Goal: Task Accomplishment & Management: Manage account settings

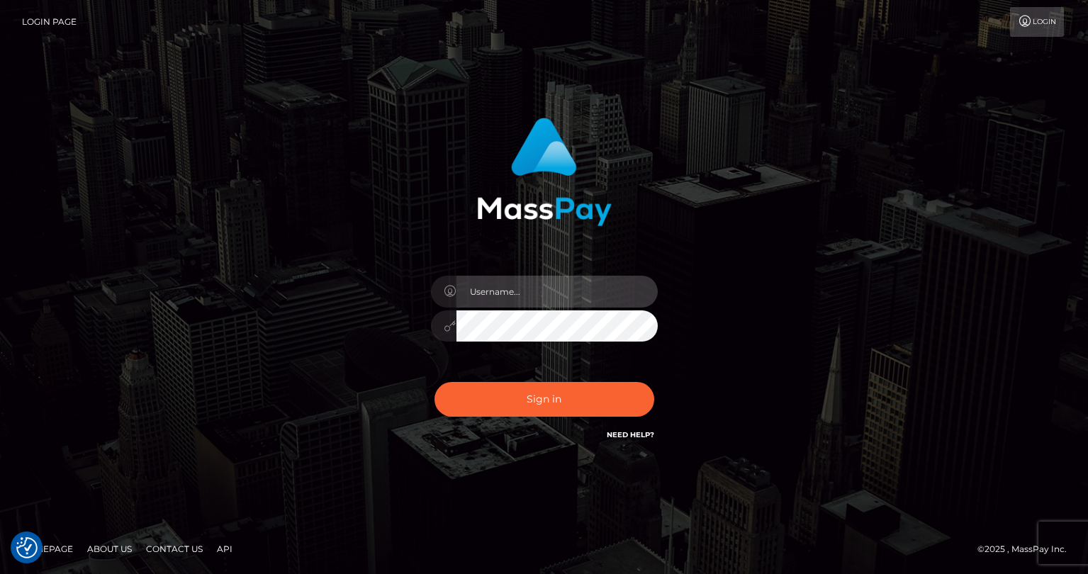
click at [521, 289] on input "text" at bounding box center [556, 292] width 201 height 32
type input "tatyanafansly1"
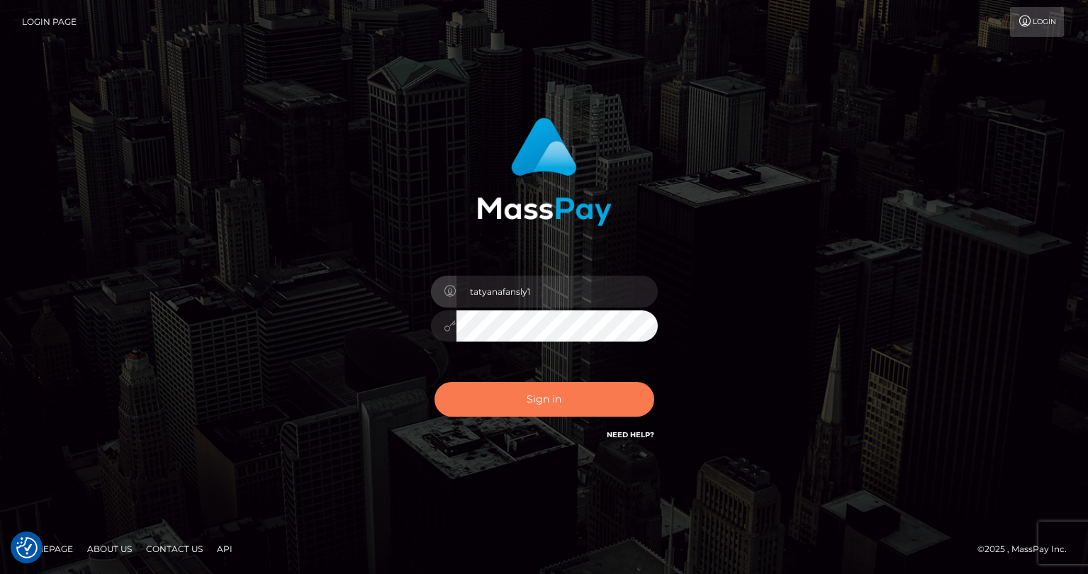
click at [528, 395] on button "Sign in" at bounding box center [544, 399] width 220 height 35
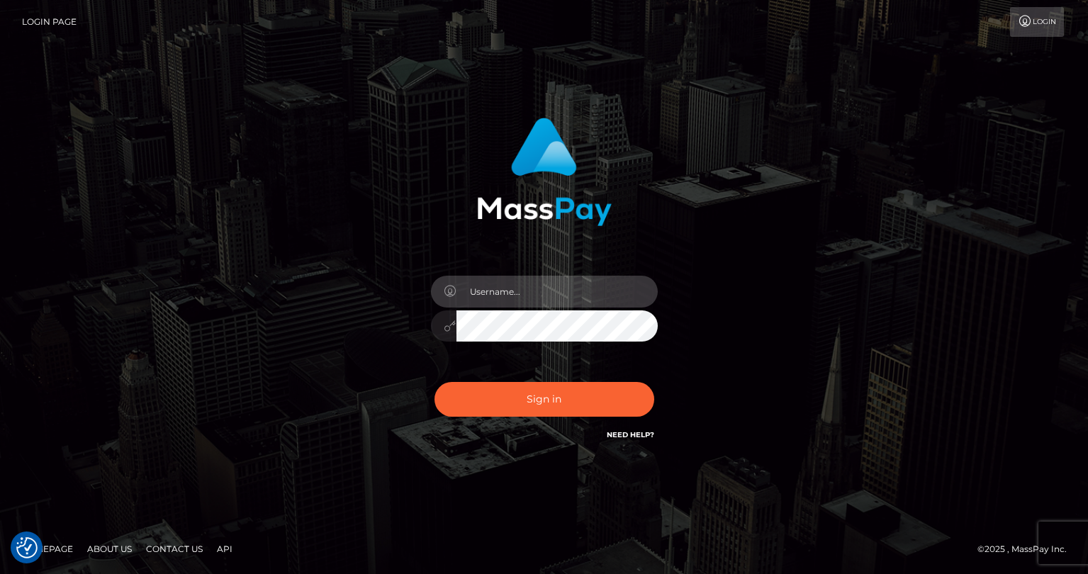
click at [542, 289] on input "text" at bounding box center [556, 292] width 201 height 32
type input "tatyanafansly1"
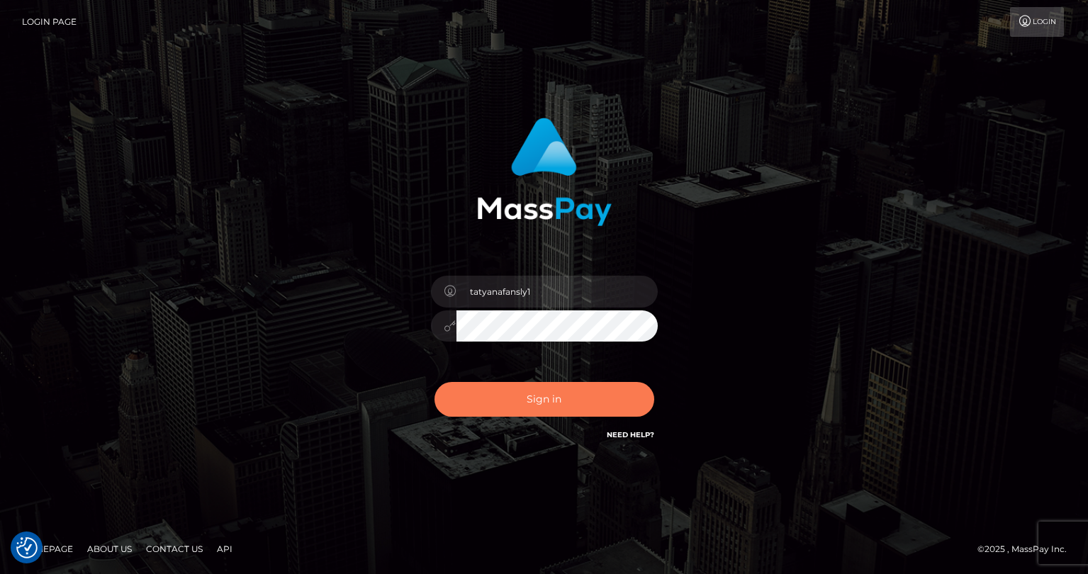
click at [569, 410] on button "Sign in" at bounding box center [544, 399] width 220 height 35
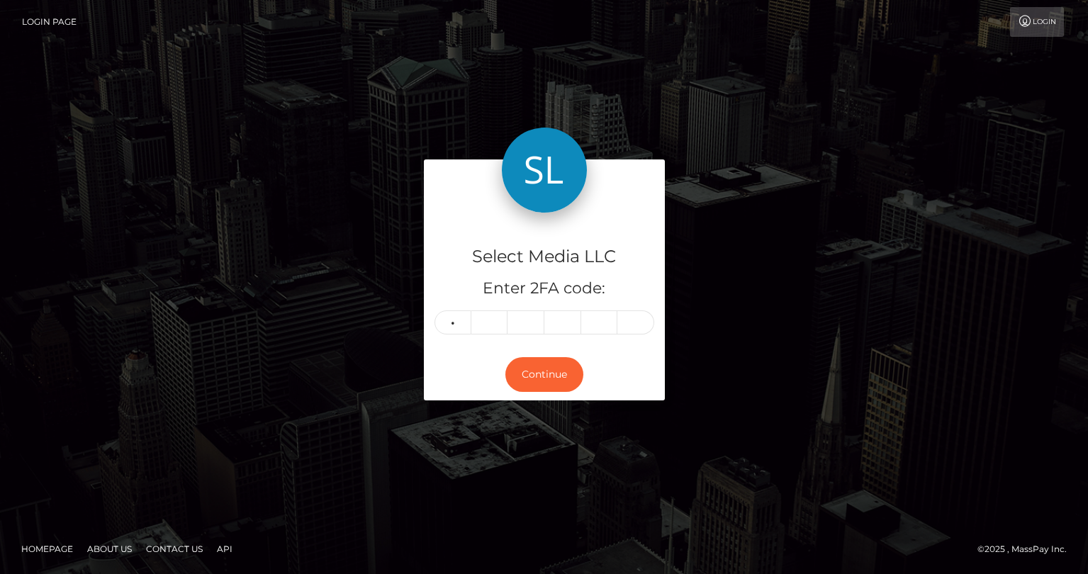
type input "8"
type input "2"
type input "6"
type input "4"
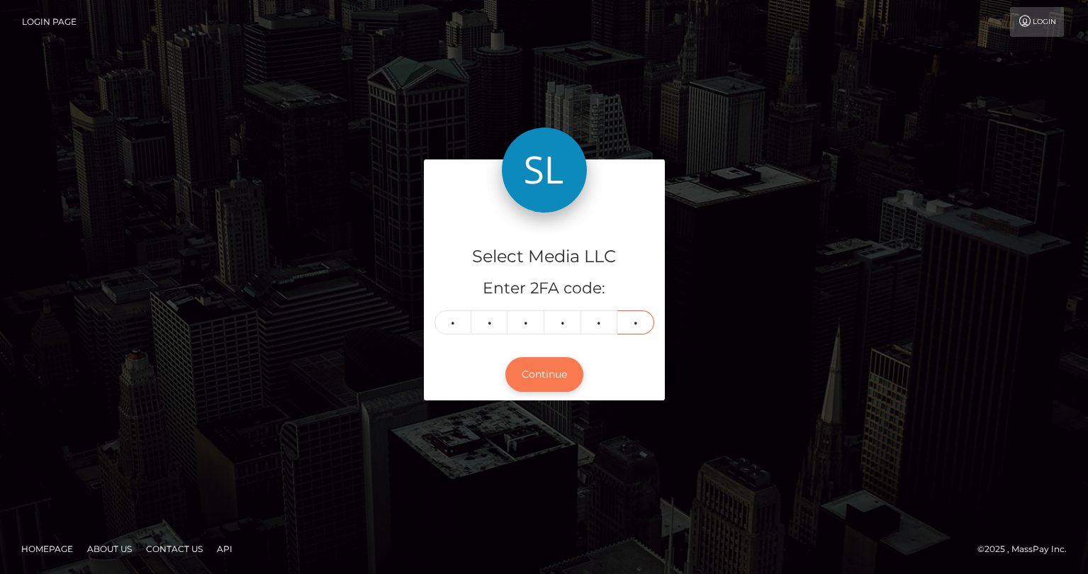
type input "5"
click at [520, 384] on button "Continue" at bounding box center [544, 374] width 78 height 35
